Goal: Transaction & Acquisition: Purchase product/service

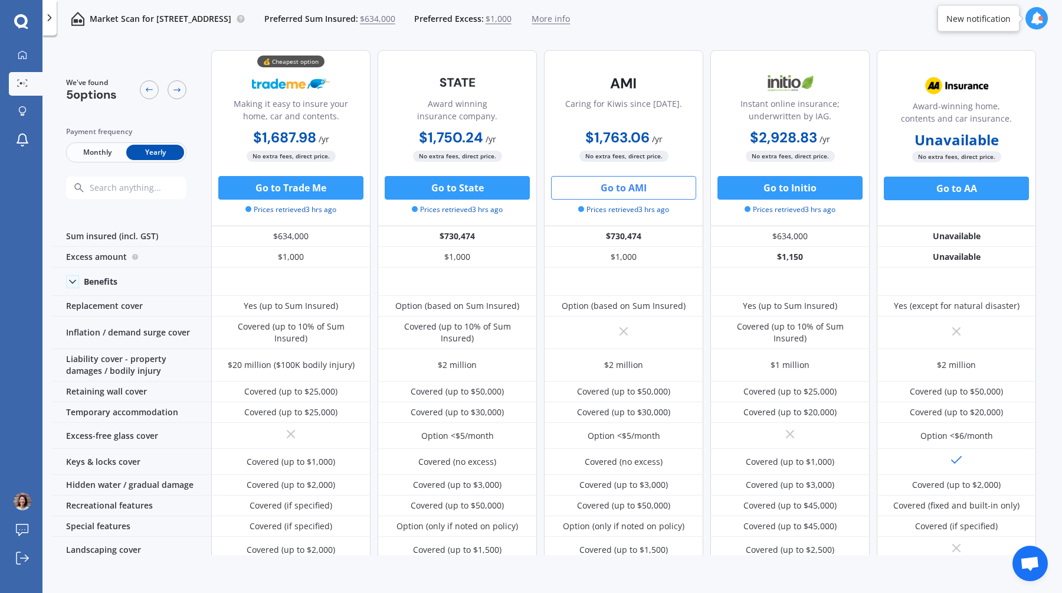
scroll to position [451, 0]
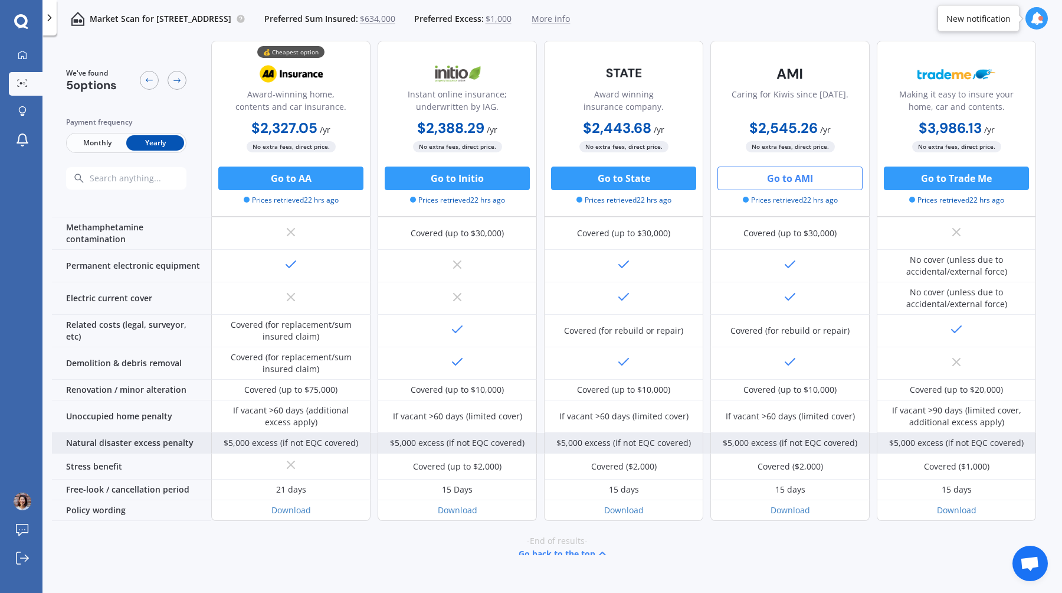
scroll to position [383, 0]
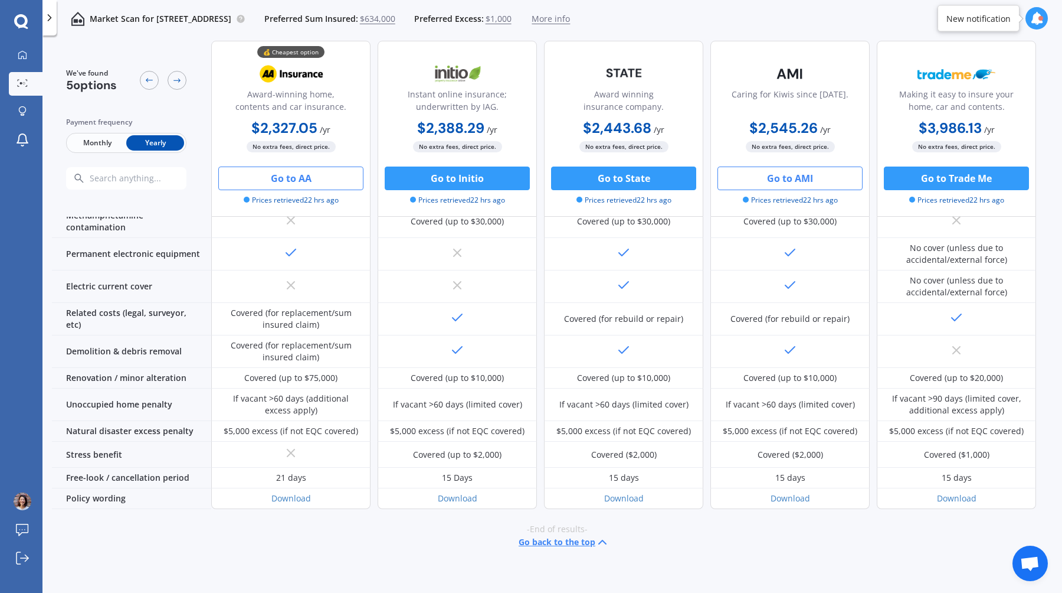
click at [314, 181] on button "Go to AA" at bounding box center [290, 178] width 145 height 24
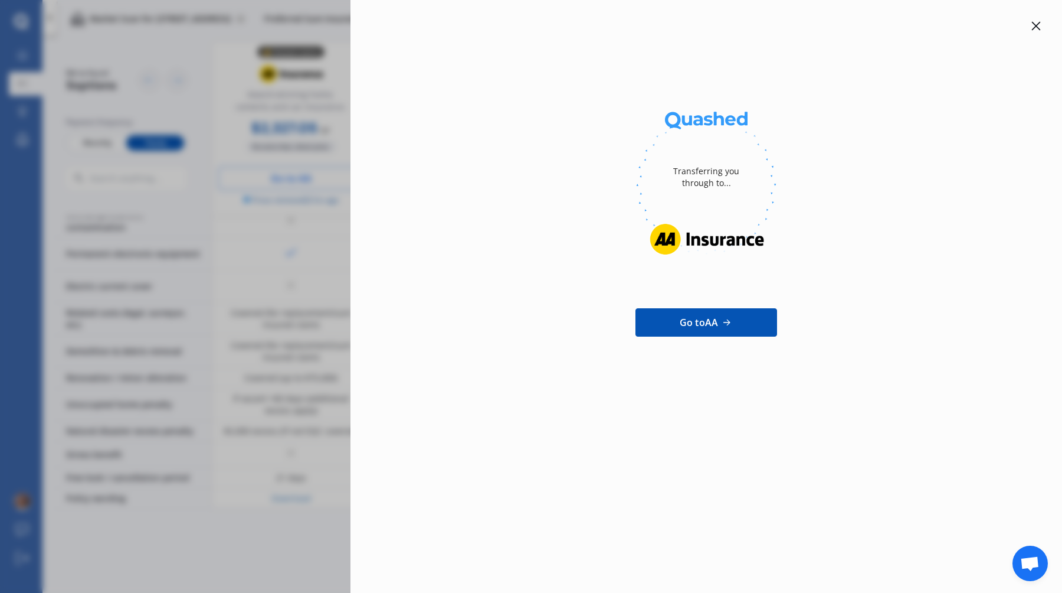
click at [1040, 25] on icon at bounding box center [1036, 25] width 9 height 9
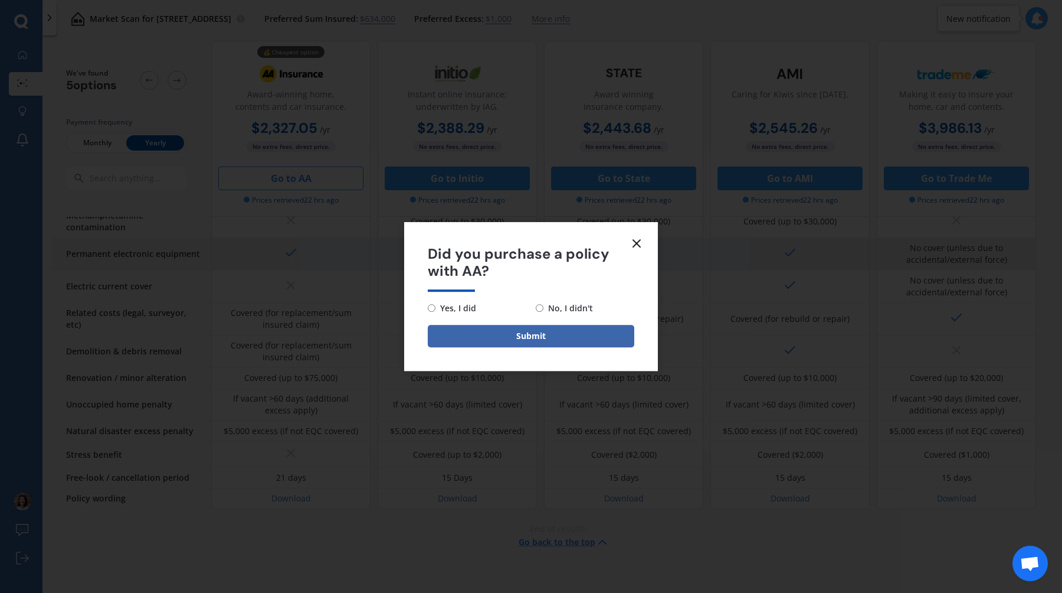
click at [634, 246] on icon at bounding box center [637, 243] width 14 height 14
